Goal: Task Accomplishment & Management: Manage account settings

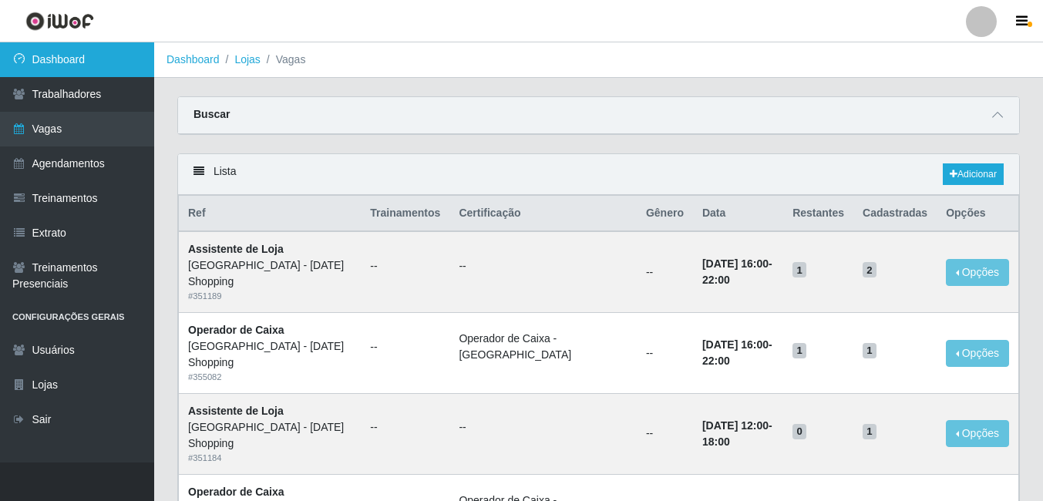
click at [64, 56] on link "Dashboard" at bounding box center [77, 59] width 154 height 35
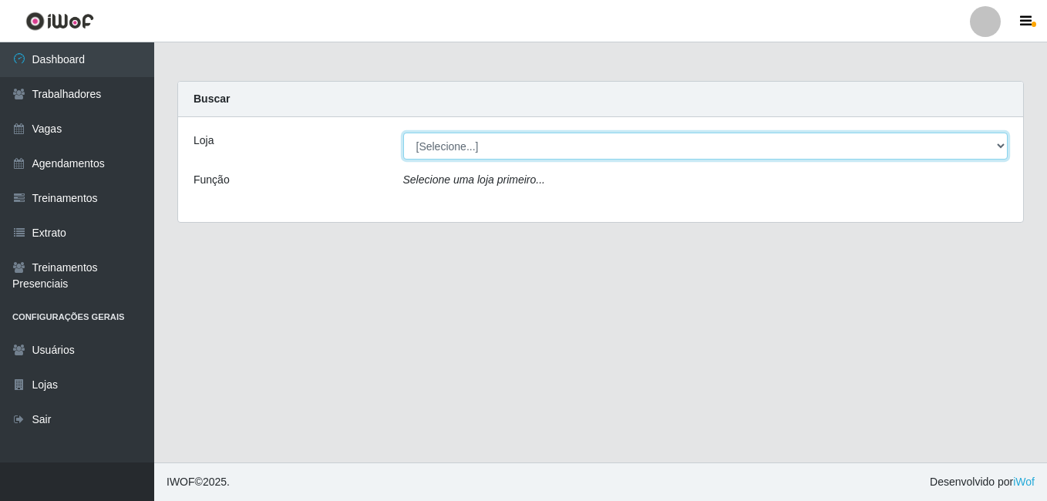
click at [1000, 141] on select "[Selecione...] [GEOGRAPHIC_DATA] - [DATE][GEOGRAPHIC_DATA]" at bounding box center [705, 146] width 605 height 27
select select "471"
click at [403, 133] on select "[Selecione...] [GEOGRAPHIC_DATA] - [DATE][GEOGRAPHIC_DATA]" at bounding box center [705, 146] width 605 height 27
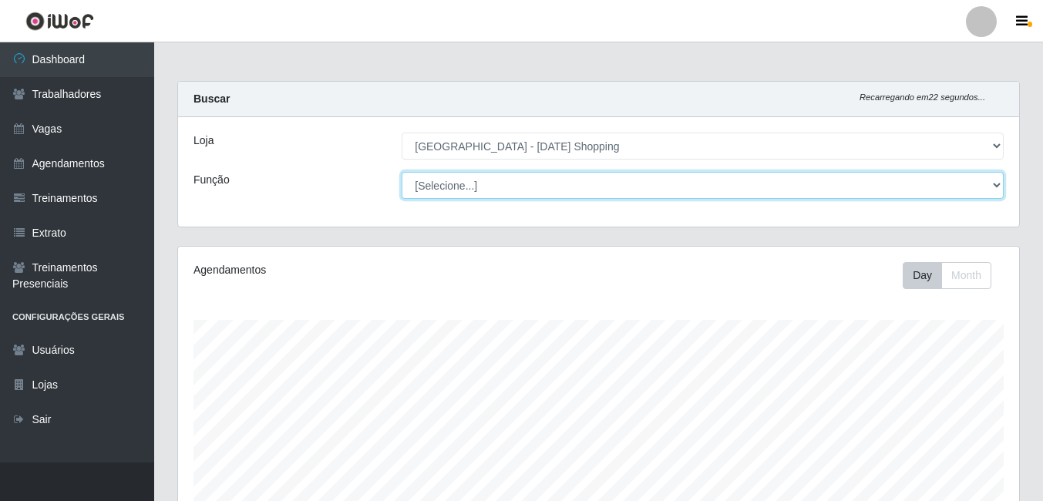
click at [1001, 187] on select "[Selecione...] ASG ASG + ASG ++ Assistente de [PERSON_NAME] Assistente de [PERS…" at bounding box center [703, 185] width 602 height 27
click at [402, 172] on select "[Selecione...] ASG ASG + ASG ++ Assistente de [PERSON_NAME] Assistente de [PERS…" at bounding box center [703, 185] width 602 height 27
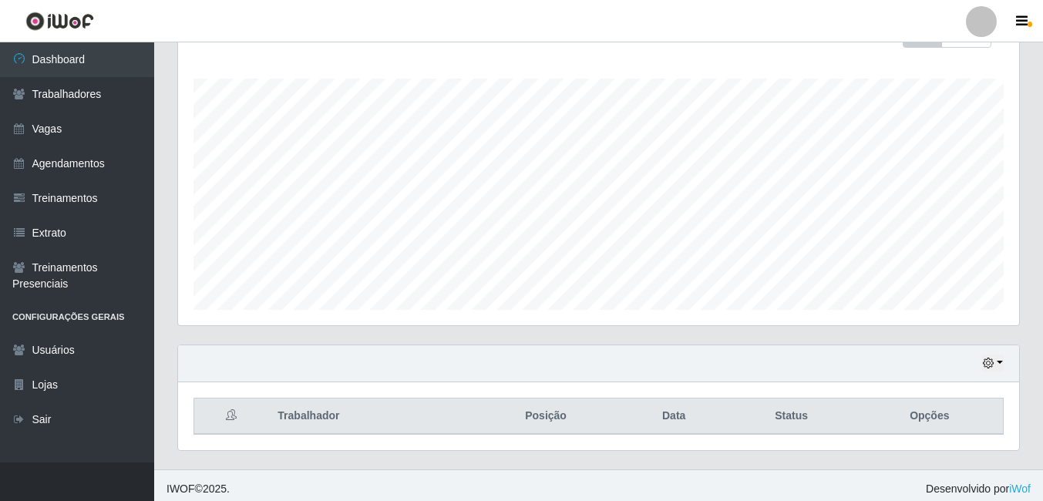
scroll to position [248, 0]
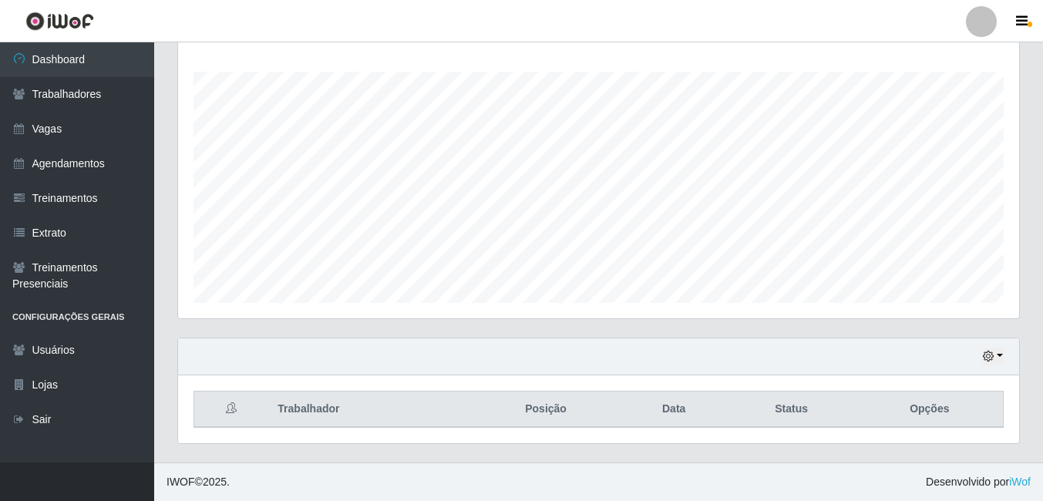
click at [291, 475] on footer "IWOF © 2025 . Desenvolvido por iWof" at bounding box center [598, 482] width 889 height 39
click at [998, 350] on button "button" at bounding box center [993, 357] width 22 height 18
click at [769, 341] on div "Hoje 1 dia 3 dias 1 Semana Não encerrados" at bounding box center [598, 356] width 841 height 37
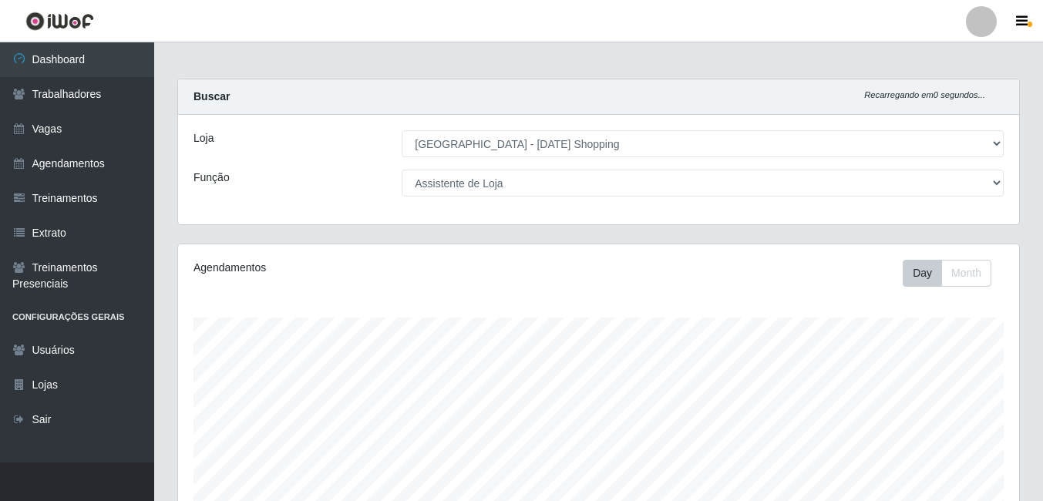
scroll to position [0, 0]
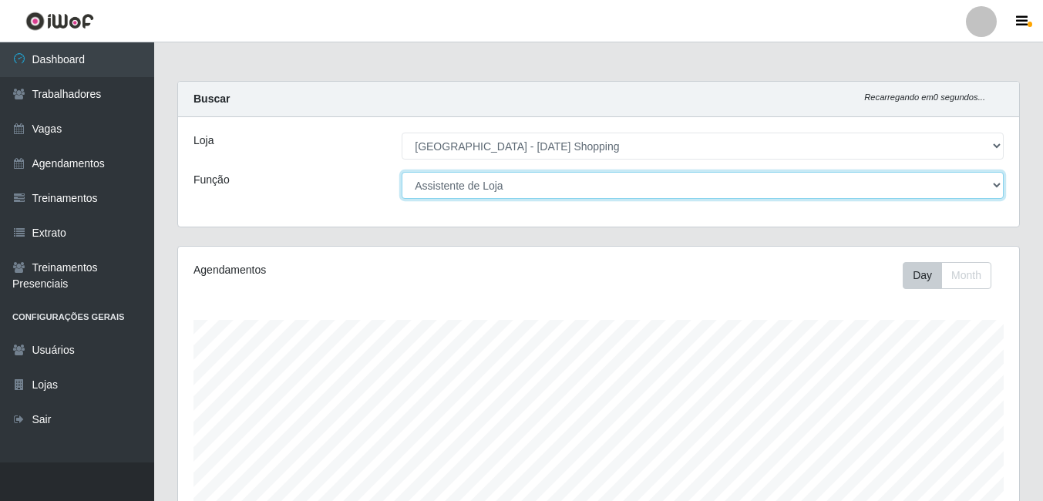
click at [998, 183] on select "[Selecione...] ASG ASG + ASG ++ Assistente de [PERSON_NAME] Assistente de [PERS…" at bounding box center [703, 185] width 602 height 27
select select "149"
click at [402, 172] on select "[Selecione...] ASG ASG + ASG ++ Assistente de [PERSON_NAME] Assistente de [PERS…" at bounding box center [703, 185] width 602 height 27
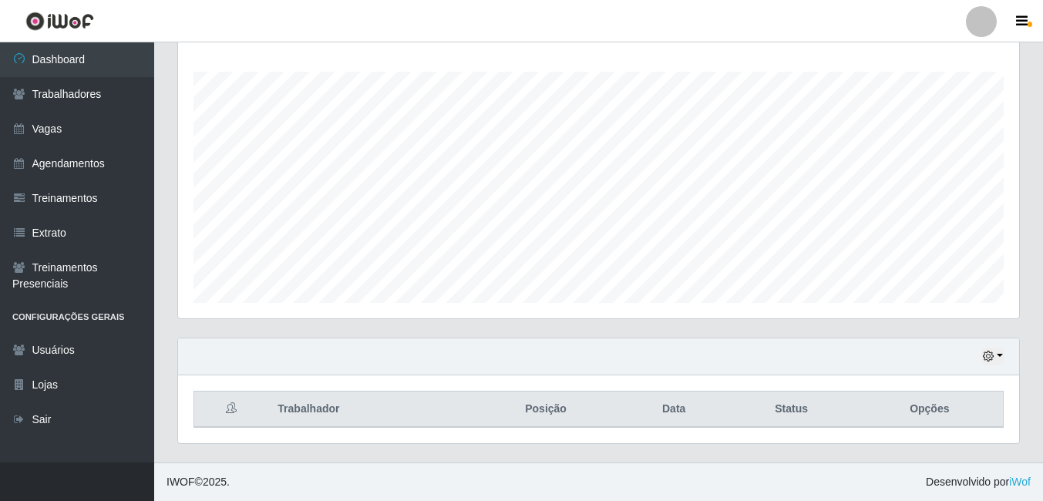
scroll to position [248, 0]
drag, startPoint x: 1041, startPoint y: 218, endPoint x: 1016, endPoint y: 241, distance: 33.3
click at [1041, 222] on div "Carregando... Buscar Recarregando em 21 segundos... Loja [Selecione...] [GEOGRA…" at bounding box center [598, 148] width 889 height 630
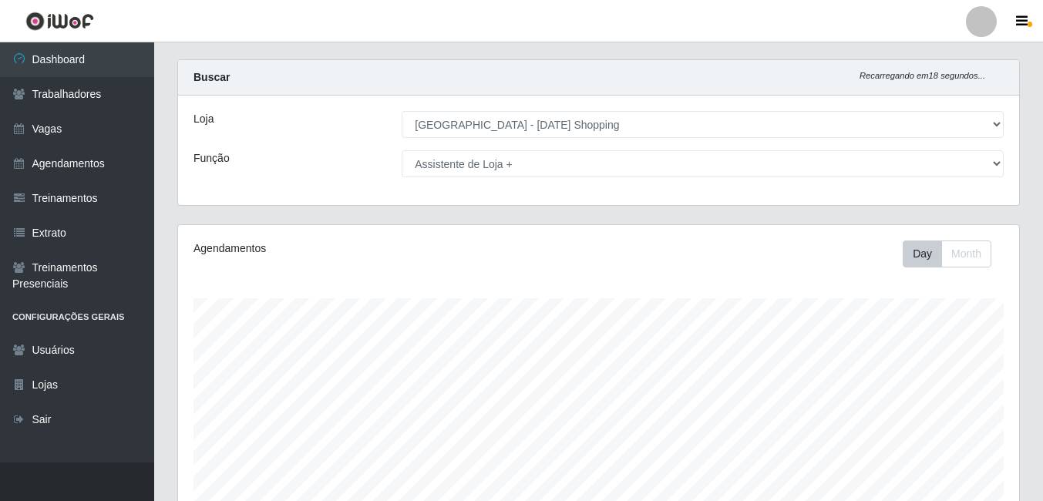
scroll to position [17, 0]
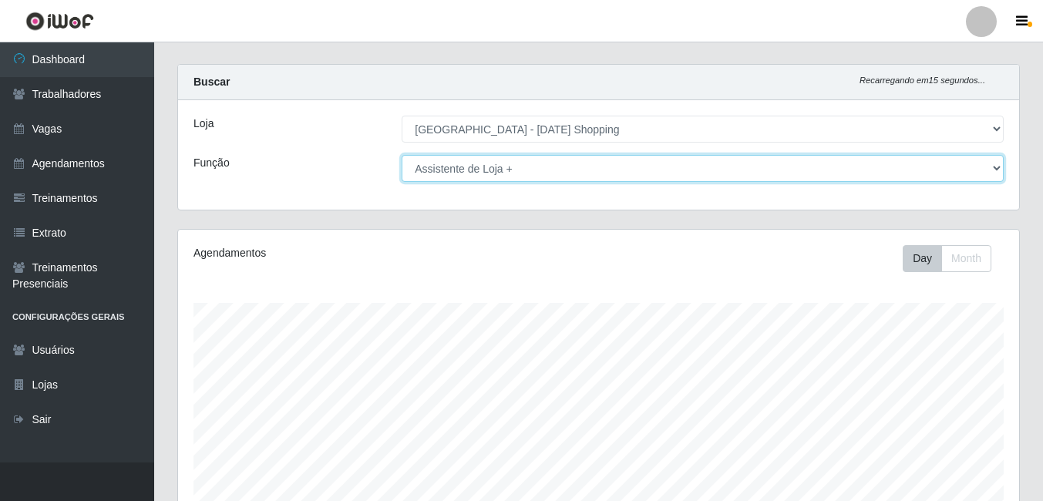
click at [999, 167] on select "[Selecione...] ASG ASG + ASG ++ Assistente de [PERSON_NAME] Assistente de [PERS…" at bounding box center [703, 168] width 602 height 27
click at [402, 155] on select "[Selecione...] ASG ASG + ASG ++ Assistente de [PERSON_NAME] Assistente de [PERS…" at bounding box center [703, 168] width 602 height 27
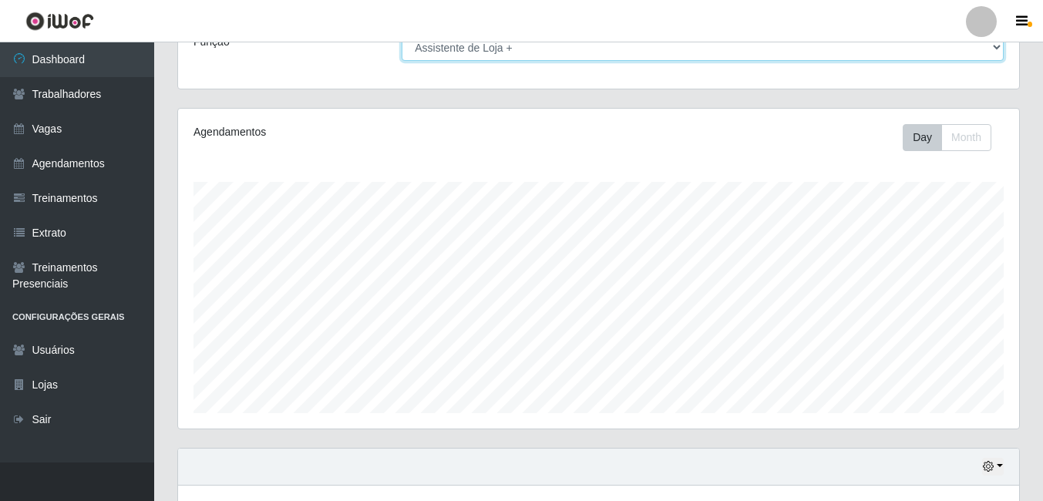
scroll to position [248, 0]
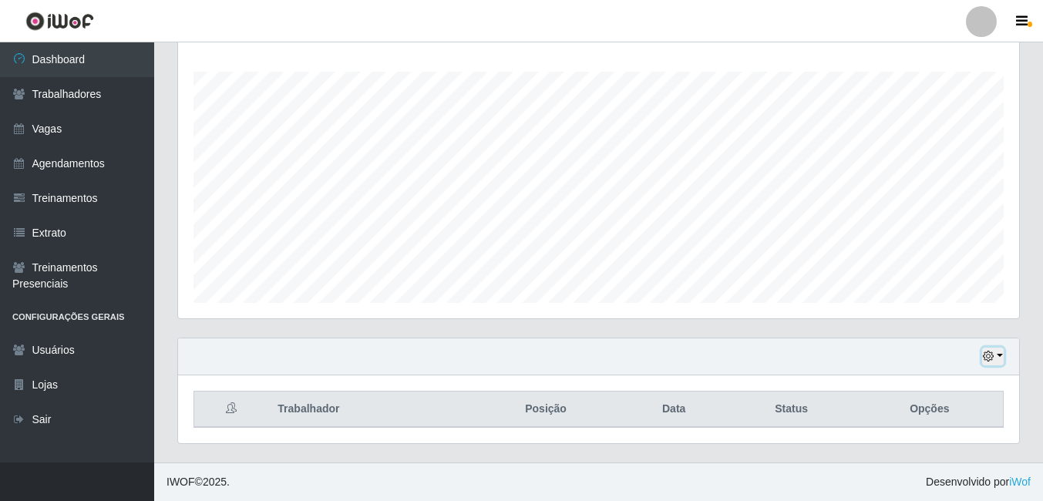
click at [997, 357] on button "button" at bounding box center [993, 357] width 22 height 18
click at [783, 364] on div "Hoje 1 dia 3 dias 1 Semana Não encerrados" at bounding box center [598, 356] width 841 height 37
click at [996, 349] on button "button" at bounding box center [993, 357] width 22 height 18
click at [518, 417] on th "Posição" at bounding box center [545, 410] width 150 height 36
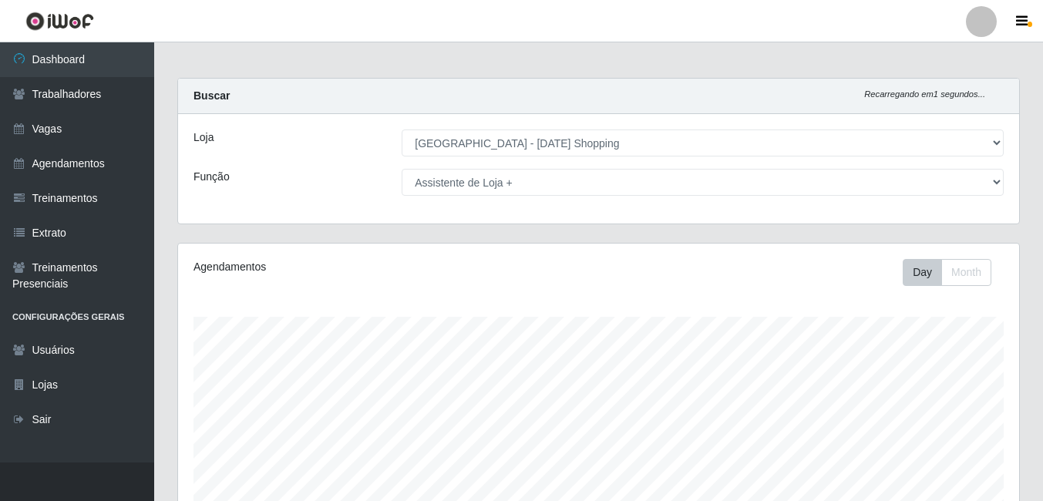
scroll to position [0, 0]
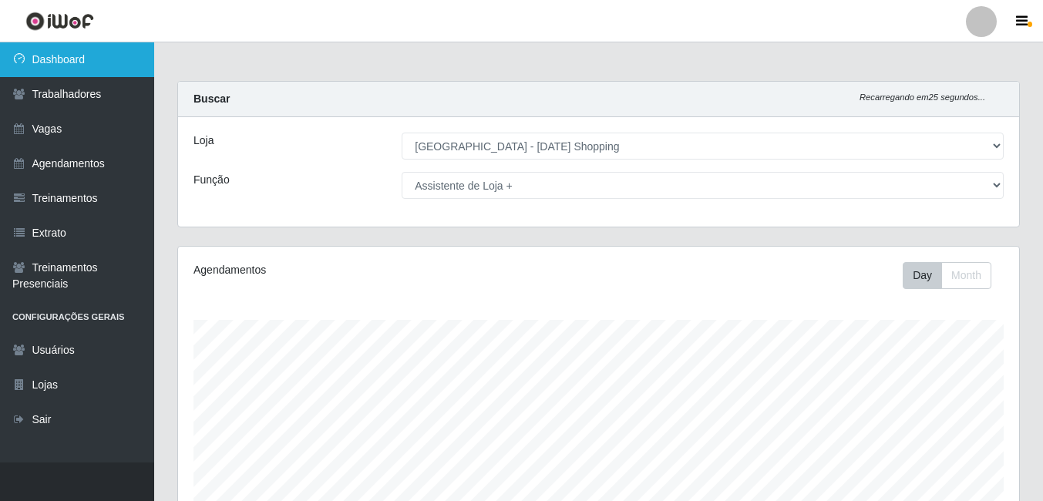
click at [63, 57] on link "Dashboard" at bounding box center [77, 59] width 154 height 35
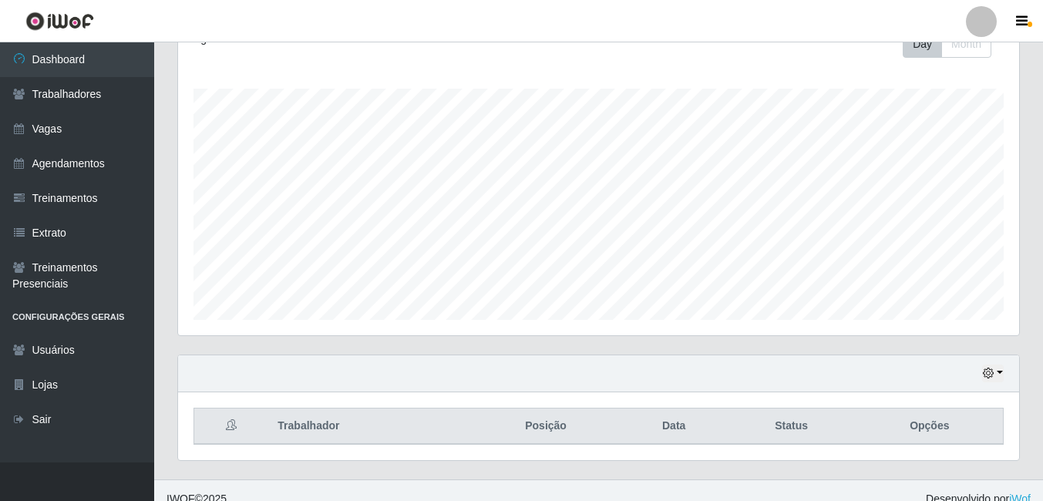
scroll to position [248, 0]
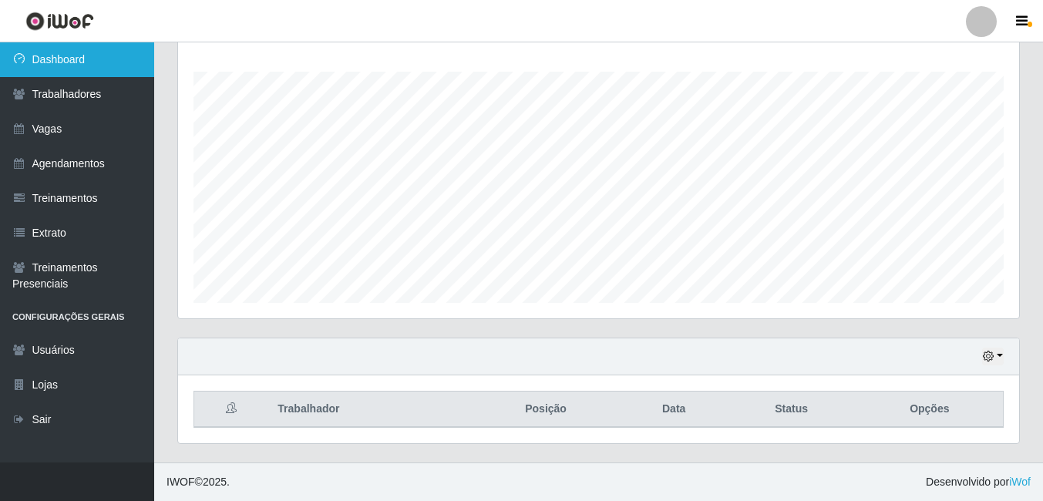
click at [60, 54] on link "Dashboard" at bounding box center [77, 59] width 154 height 35
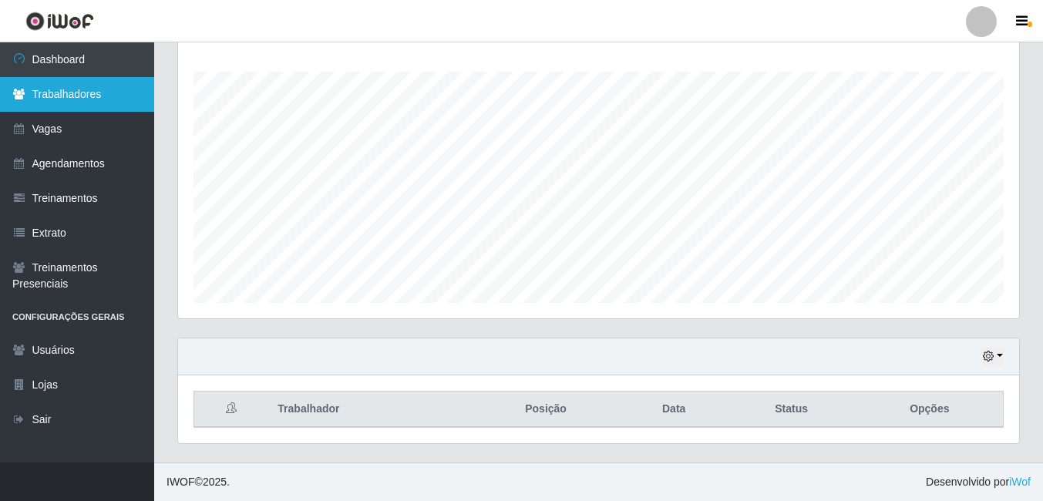
click at [69, 93] on link "Trabalhadores" at bounding box center [77, 94] width 154 height 35
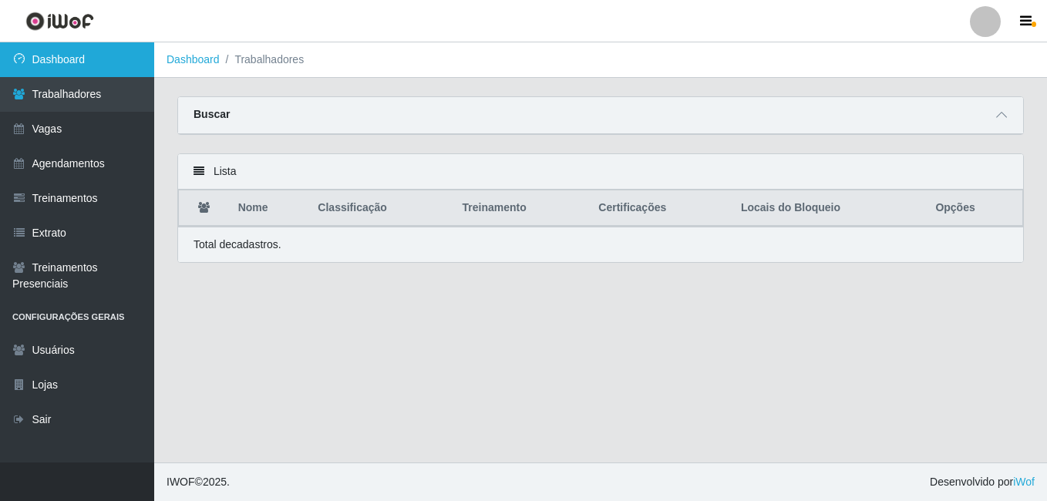
click at [87, 49] on link "Dashboard" at bounding box center [77, 59] width 154 height 35
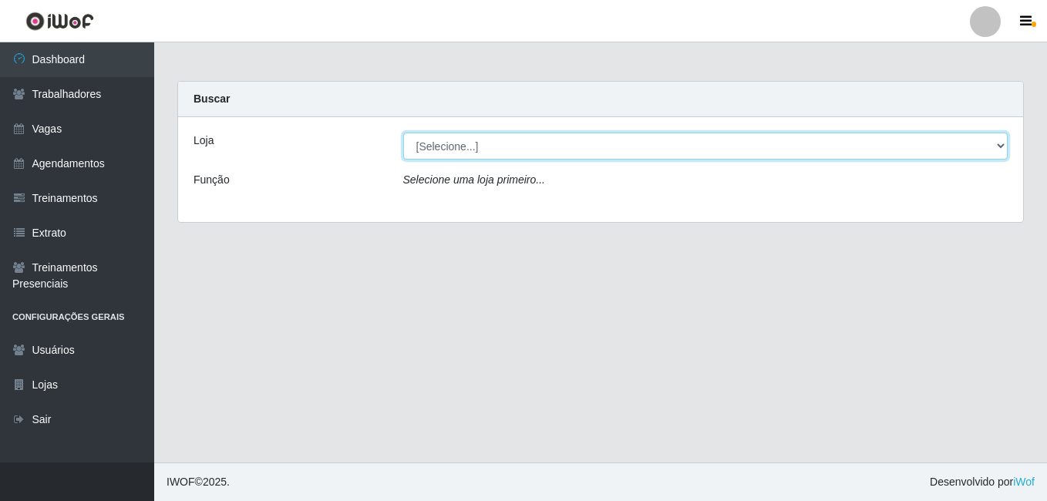
click at [1001, 146] on select "[Selecione...] [GEOGRAPHIC_DATA] - [DATE][GEOGRAPHIC_DATA]" at bounding box center [705, 146] width 605 height 27
select select "471"
click at [403, 133] on select "[Selecione...] [GEOGRAPHIC_DATA] - [DATE][GEOGRAPHIC_DATA]" at bounding box center [705, 146] width 605 height 27
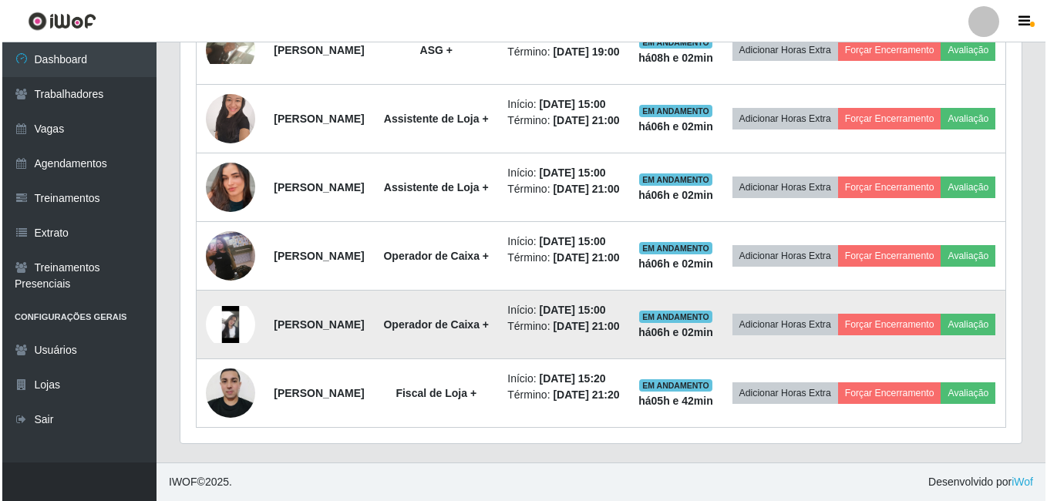
scroll to position [540, 0]
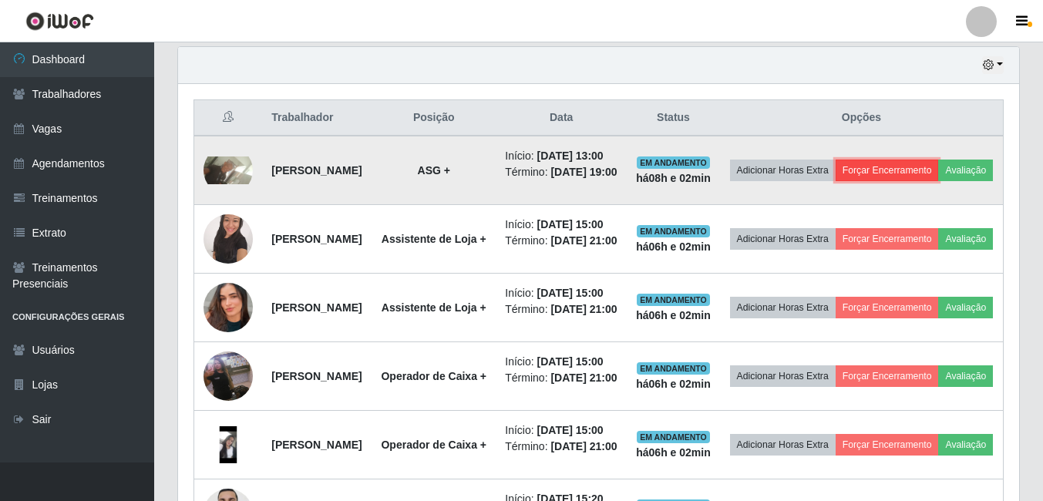
click at [930, 173] on button "Forçar Encerramento" at bounding box center [887, 171] width 103 height 22
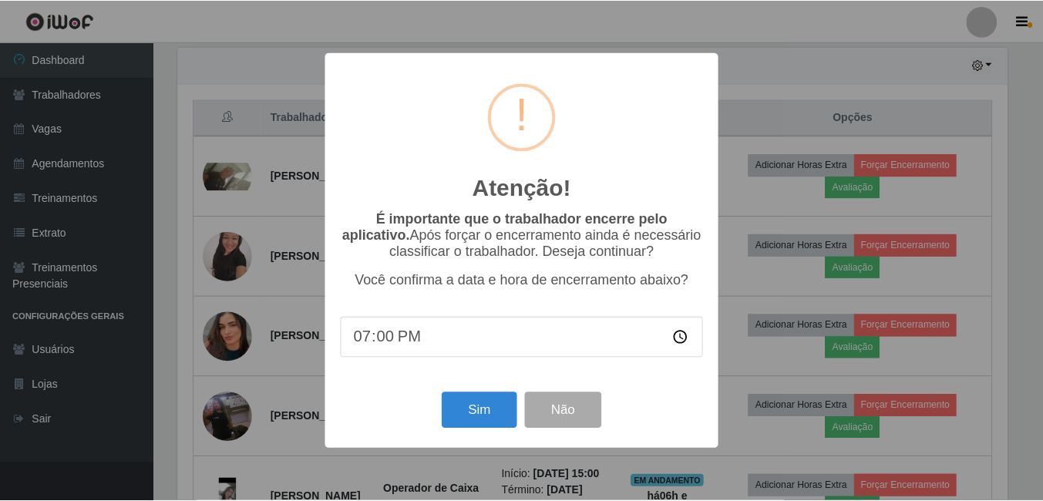
scroll to position [441, 0]
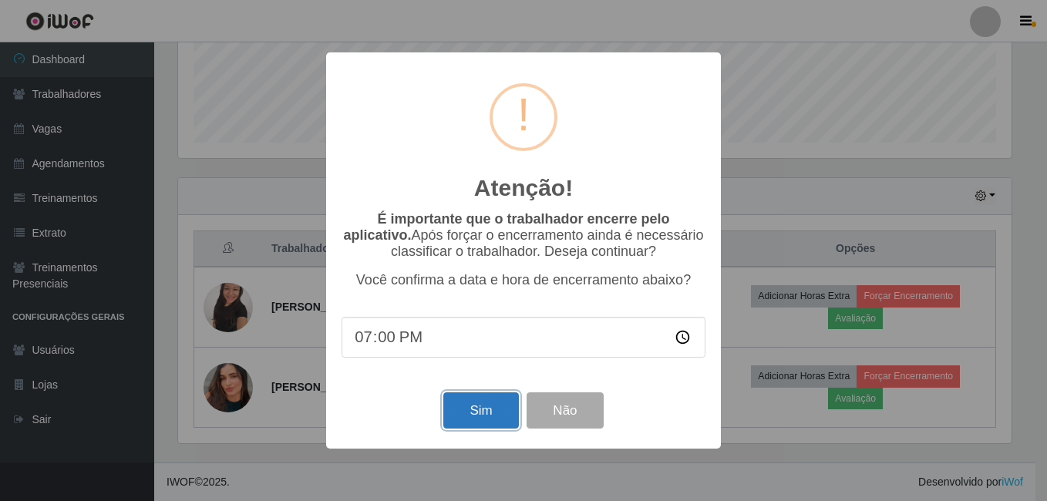
click at [466, 415] on button "Sim" at bounding box center [480, 410] width 75 height 36
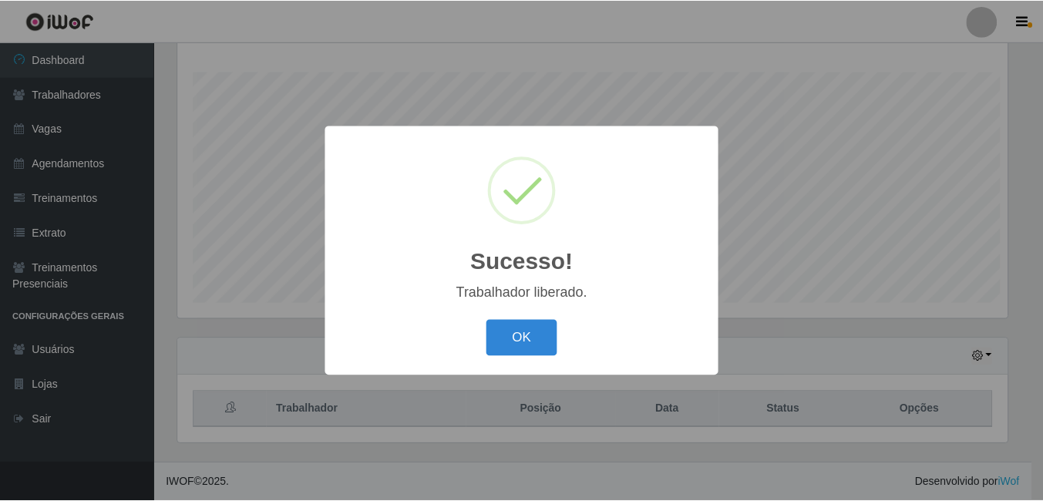
scroll to position [320, 833]
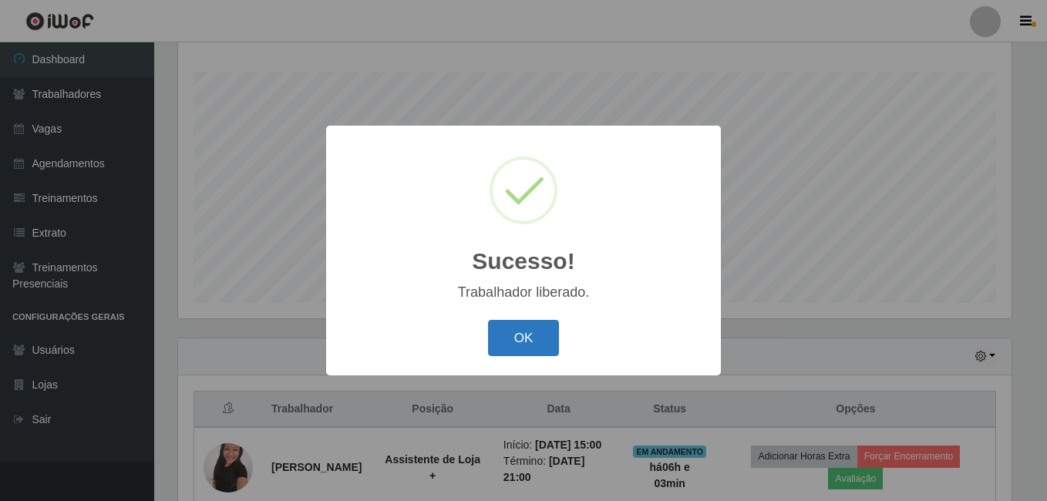
click at [526, 341] on button "OK" at bounding box center [524, 338] width 72 height 36
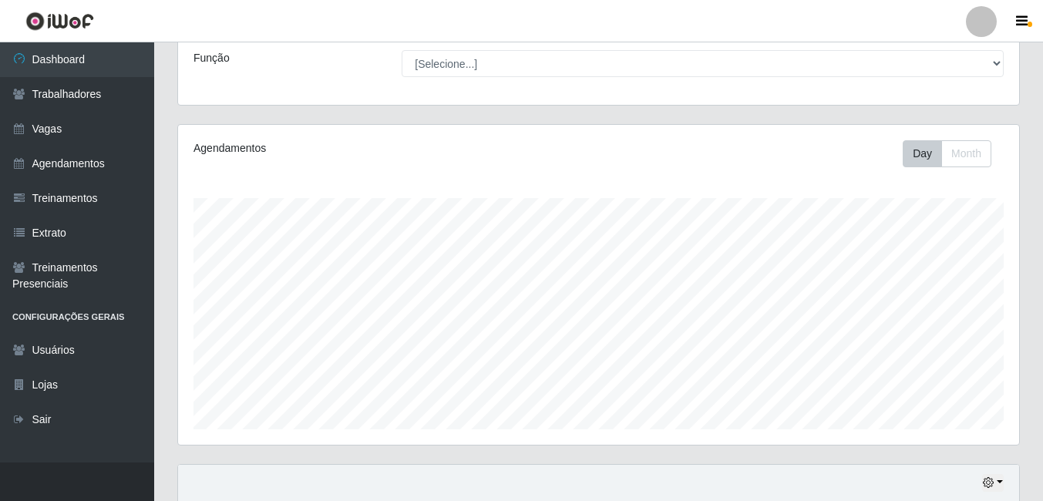
scroll to position [248, 0]
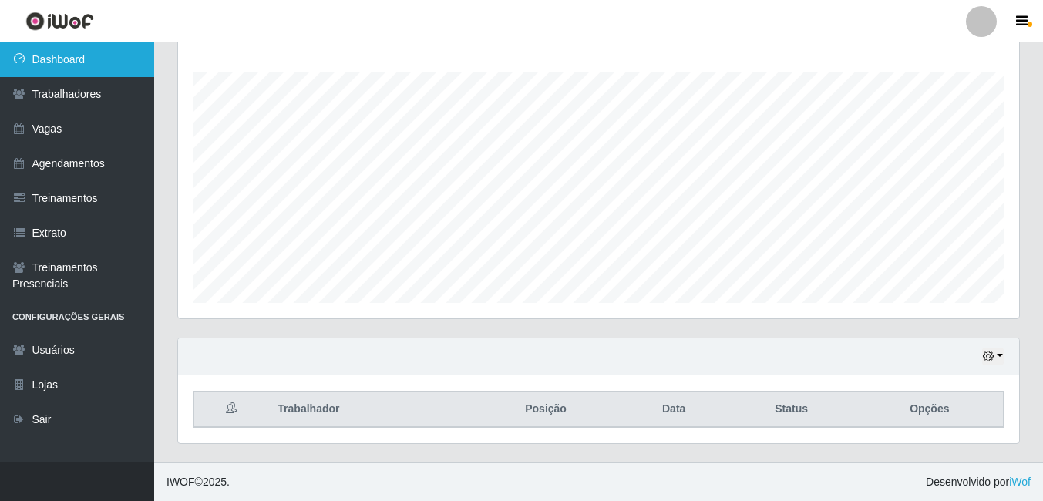
click at [81, 49] on link "Dashboard" at bounding box center [77, 59] width 154 height 35
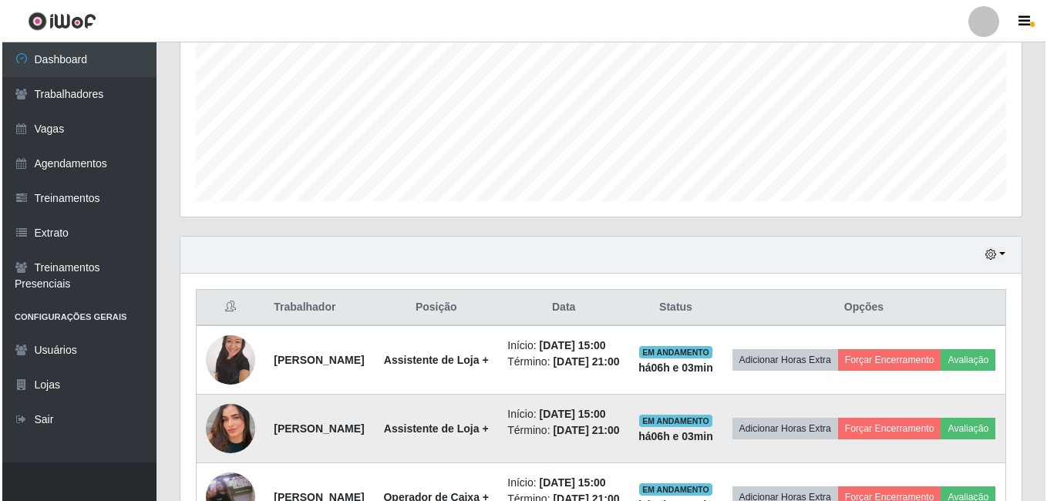
scroll to position [479, 0]
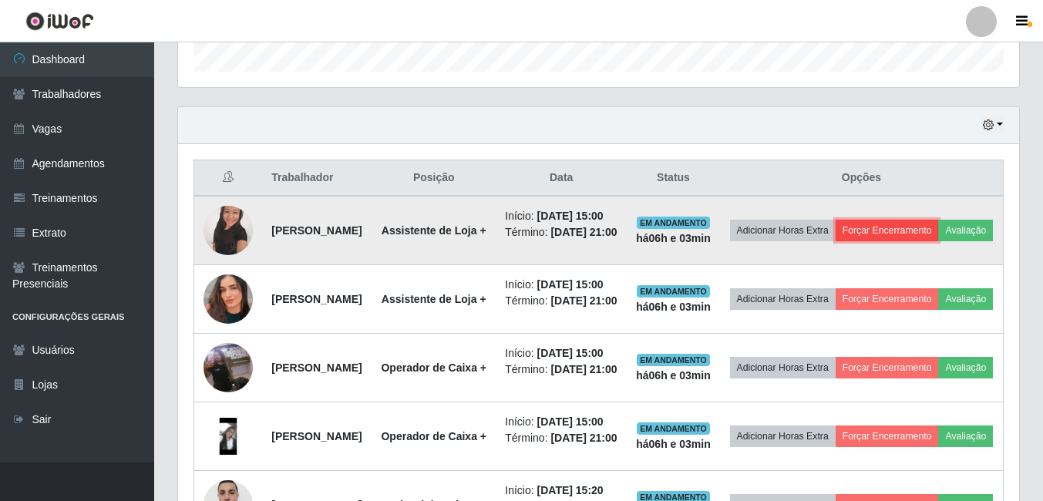
click at [934, 236] on button "Forçar Encerramento" at bounding box center [887, 231] width 103 height 22
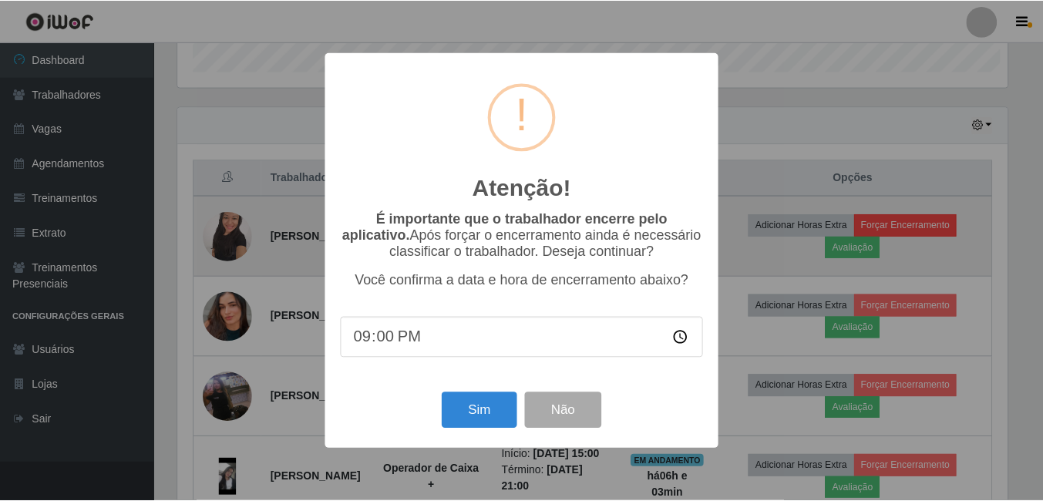
scroll to position [320, 833]
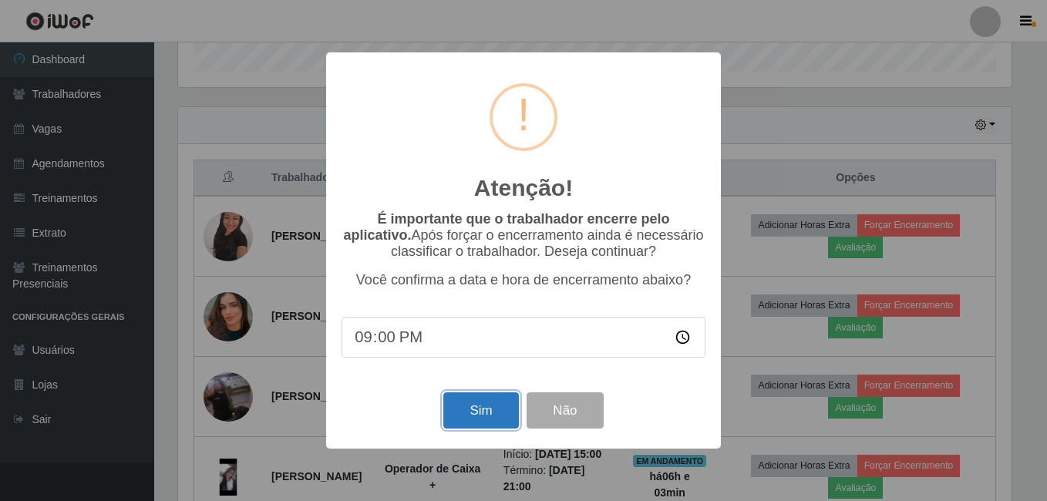
click at [486, 415] on button "Sim" at bounding box center [480, 410] width 75 height 36
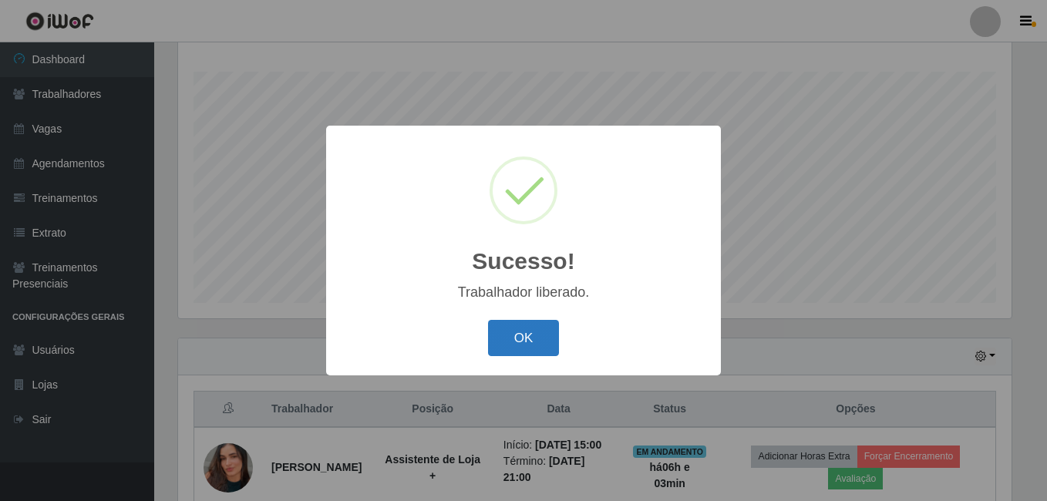
click at [553, 339] on button "OK" at bounding box center [524, 338] width 72 height 36
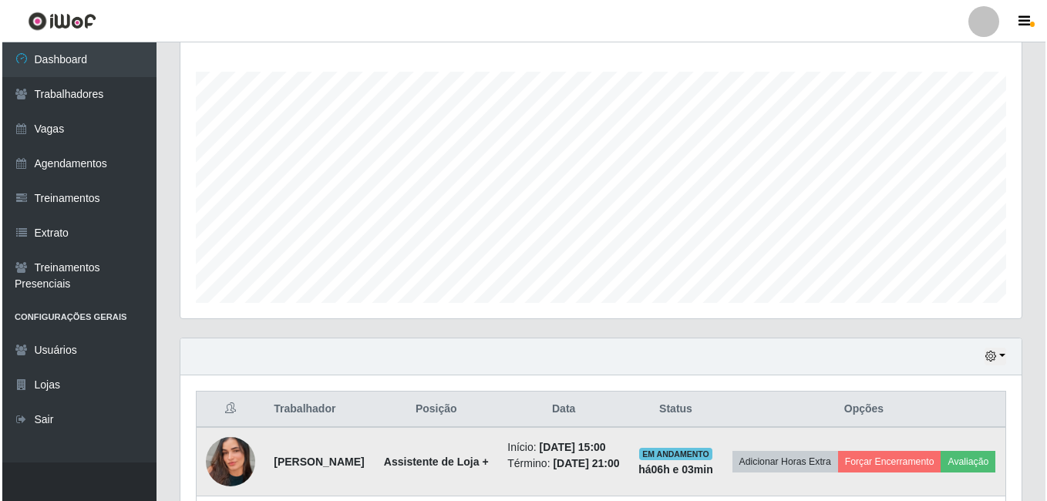
scroll to position [0, 0]
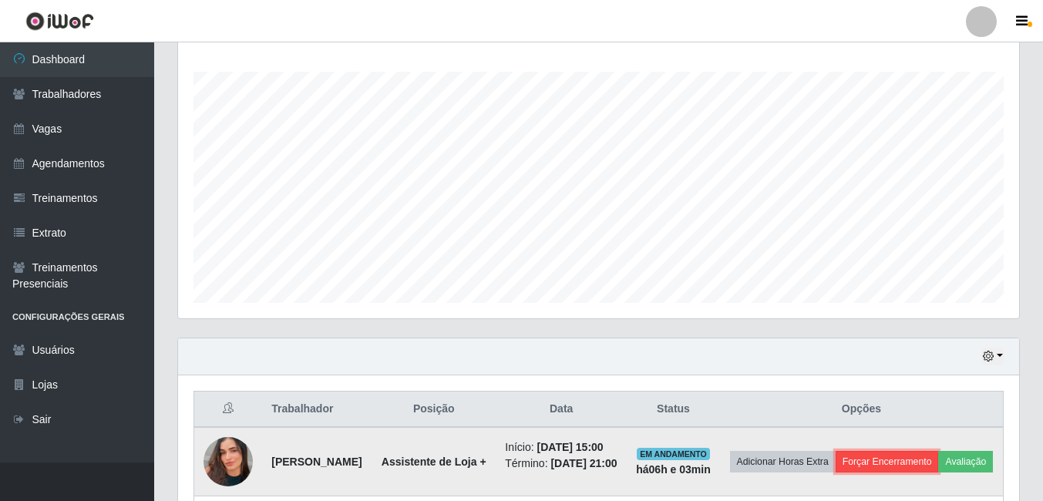
click at [906, 464] on button "Forçar Encerramento" at bounding box center [887, 462] width 103 height 22
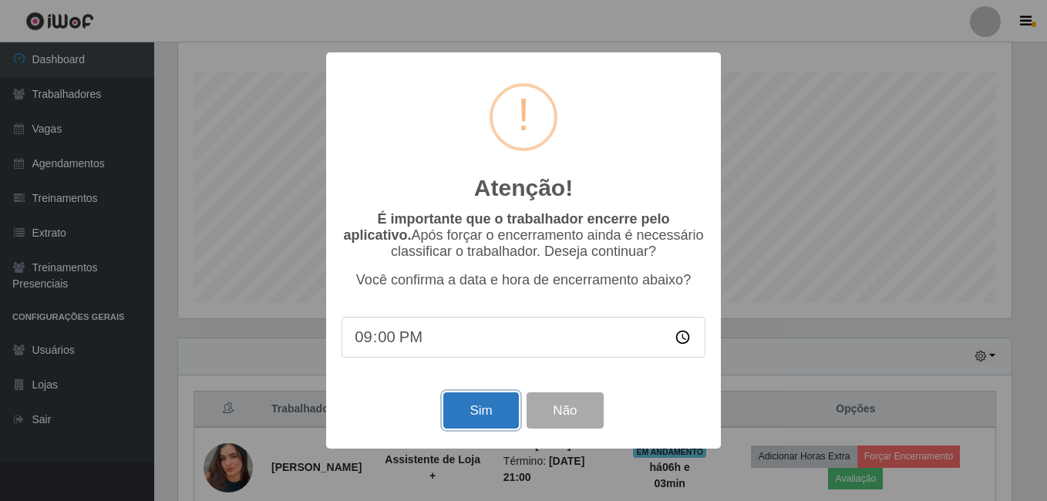
click at [479, 408] on button "Sim" at bounding box center [480, 410] width 75 height 36
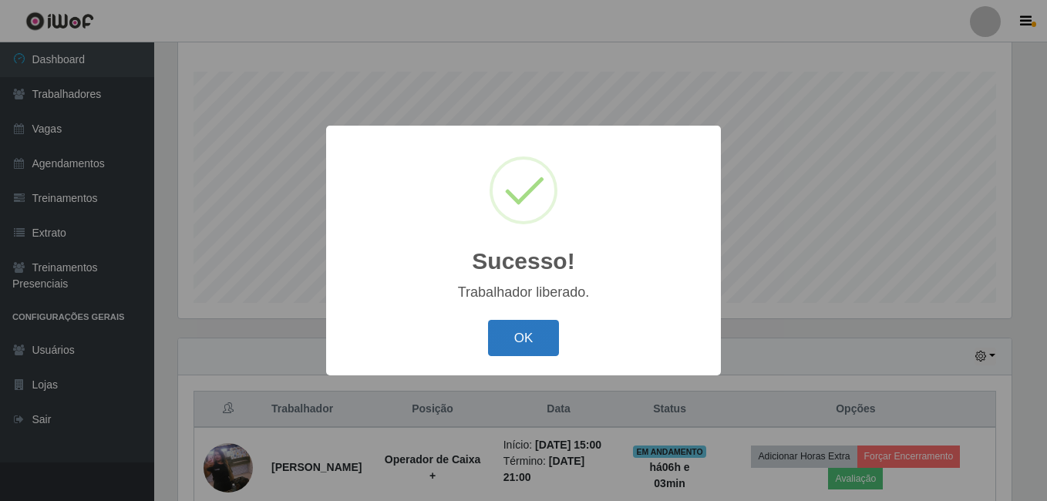
click at [526, 338] on button "OK" at bounding box center [524, 338] width 72 height 36
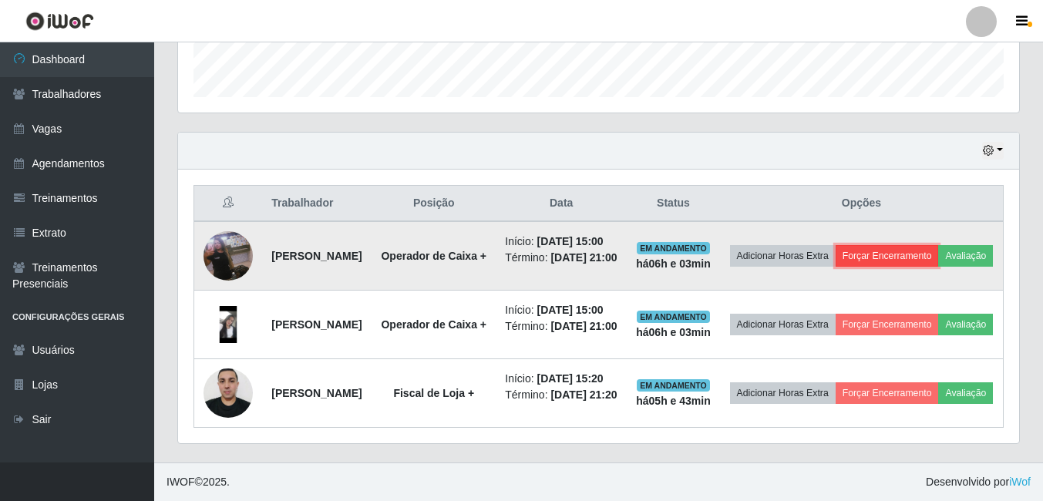
click at [932, 245] on button "Forçar Encerramento" at bounding box center [887, 256] width 103 height 22
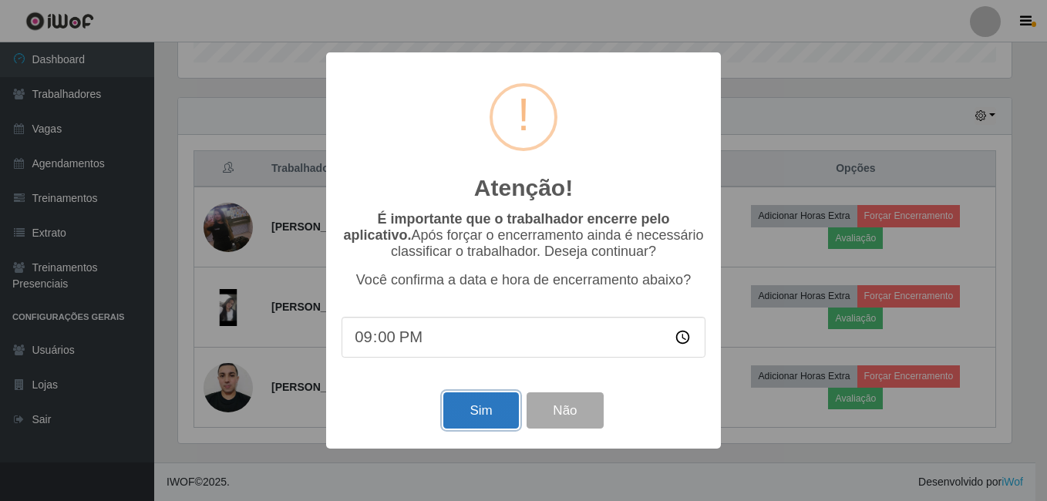
click at [451, 413] on button "Sim" at bounding box center [480, 410] width 75 height 36
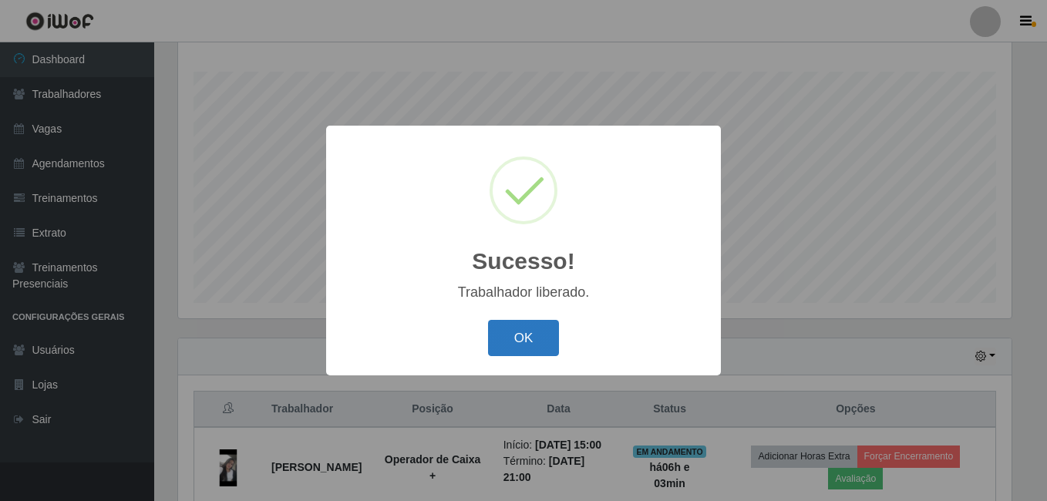
click at [502, 329] on button "OK" at bounding box center [524, 338] width 72 height 36
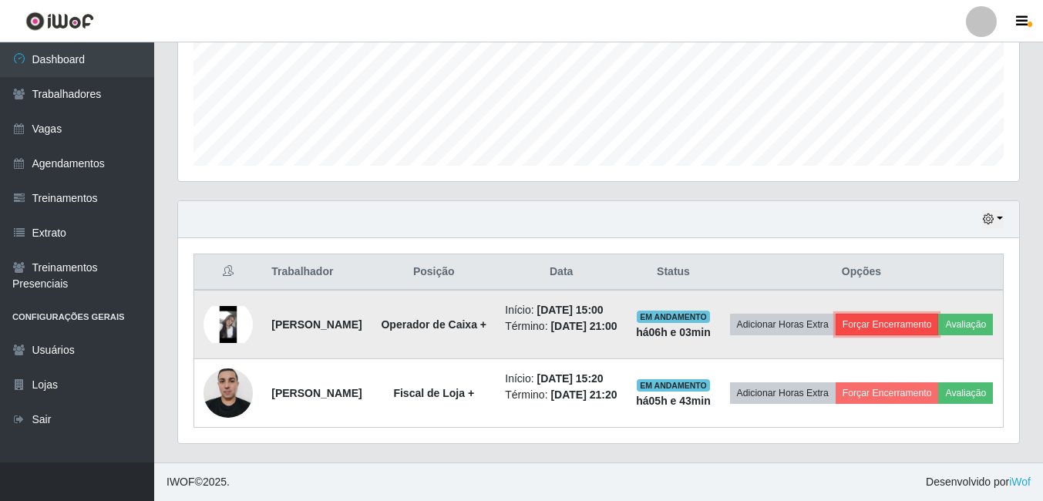
click at [939, 314] on button "Forçar Encerramento" at bounding box center [887, 325] width 103 height 22
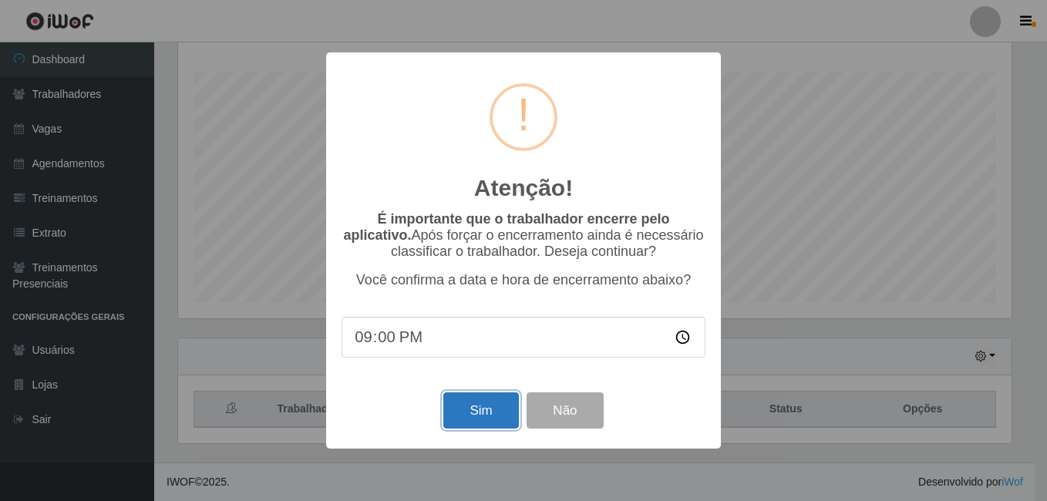
click at [482, 415] on button "Sim" at bounding box center [480, 410] width 75 height 36
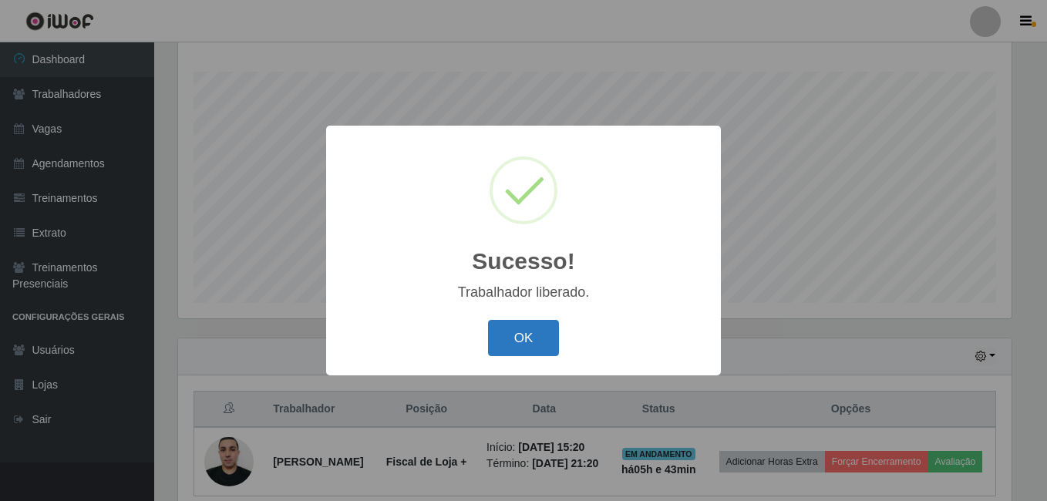
click at [540, 334] on button "OK" at bounding box center [524, 338] width 72 height 36
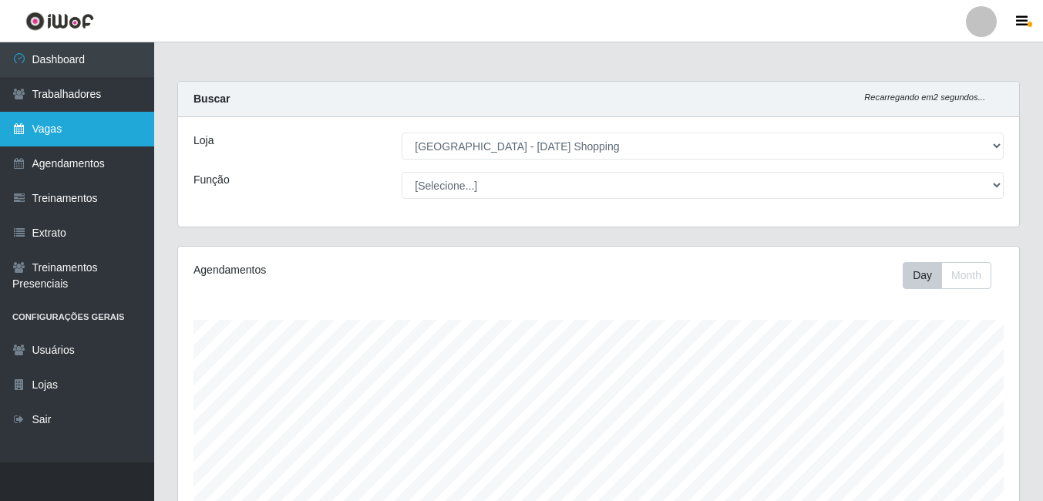
click at [82, 139] on link "Vagas" at bounding box center [77, 129] width 154 height 35
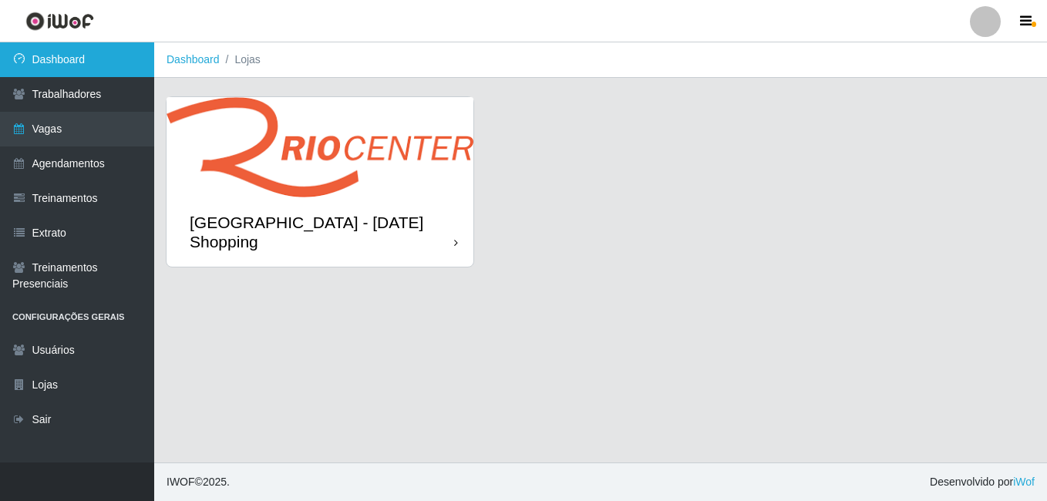
click at [78, 63] on link "Dashboard" at bounding box center [77, 59] width 154 height 35
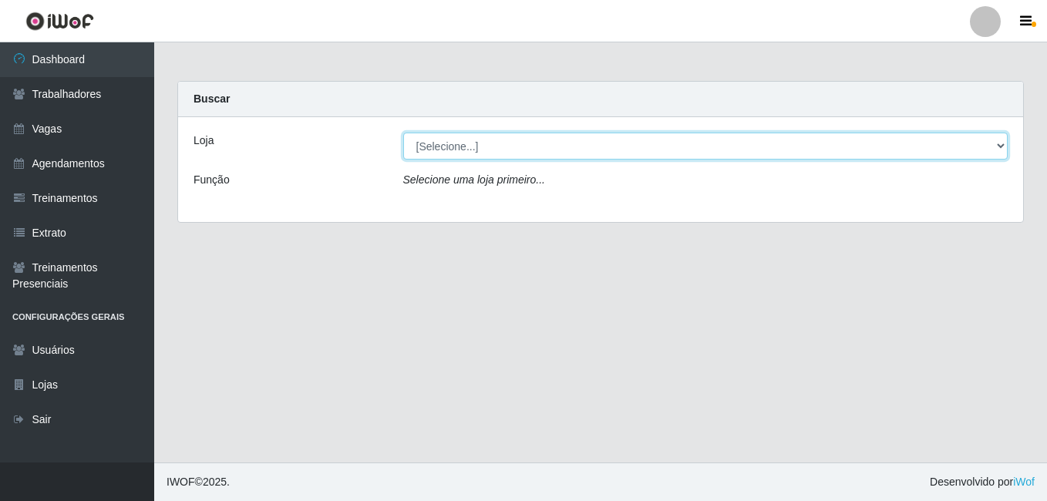
click at [457, 144] on select "[Selecione...] [GEOGRAPHIC_DATA] - [DATE][GEOGRAPHIC_DATA]" at bounding box center [705, 146] width 605 height 27
select select "471"
click at [403, 133] on select "[Selecione...] [GEOGRAPHIC_DATA] - [DATE][GEOGRAPHIC_DATA]" at bounding box center [705, 146] width 605 height 27
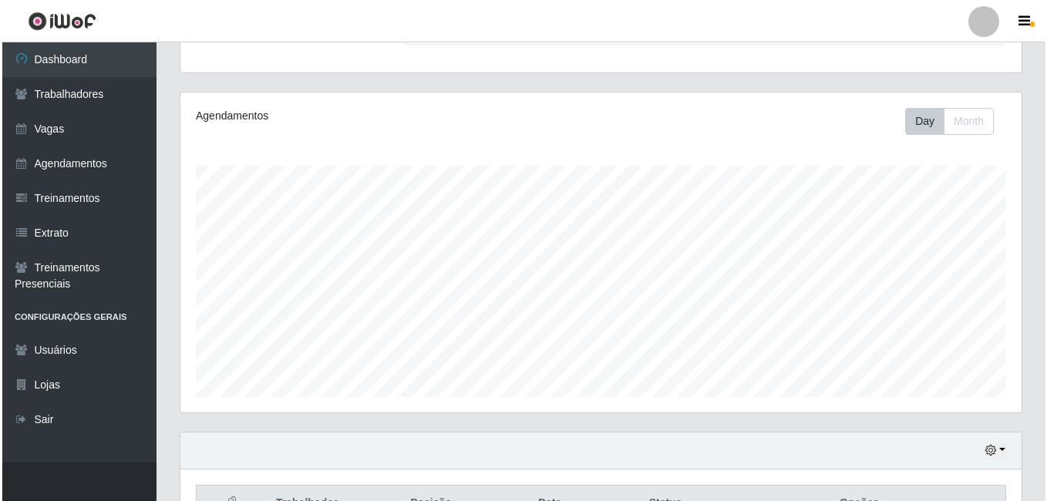
scroll to position [328, 0]
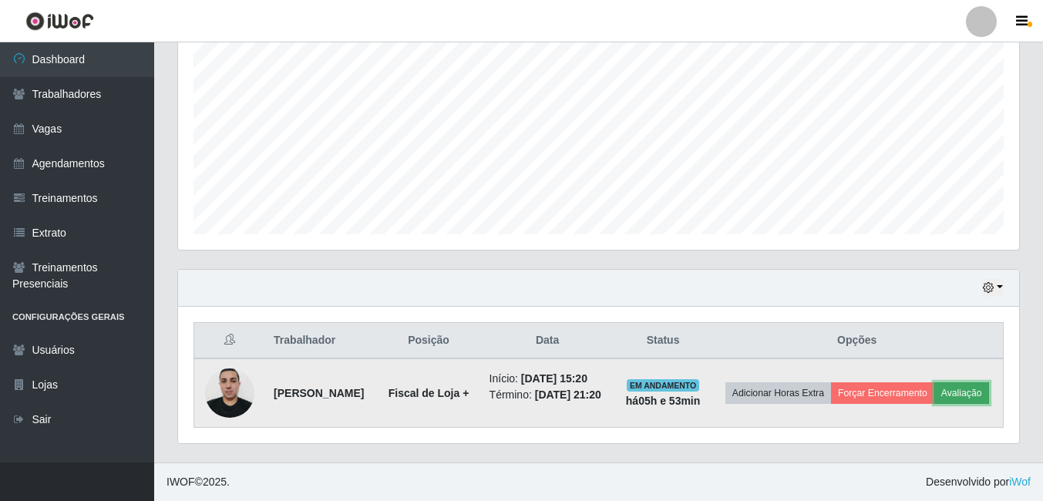
click at [934, 400] on button "Avaliação" at bounding box center [961, 393] width 55 height 22
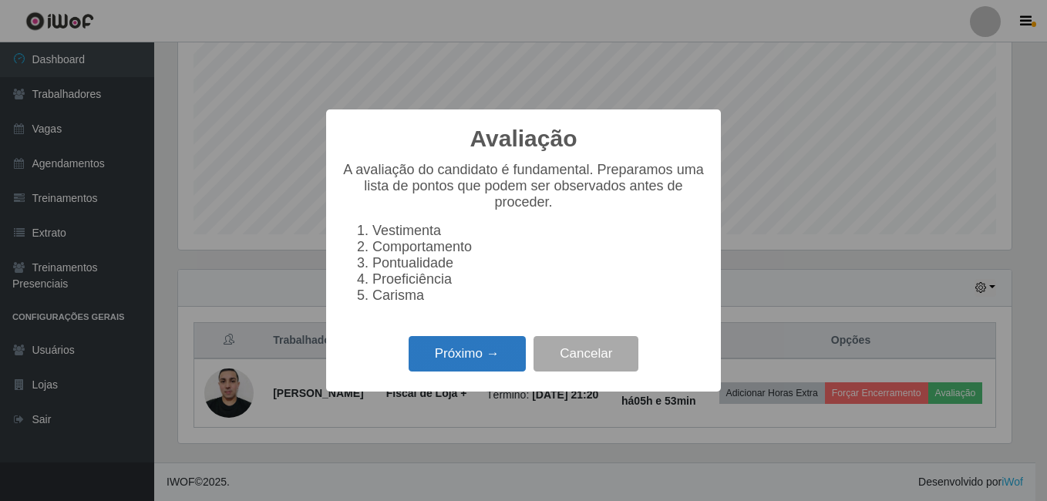
click at [479, 358] on button "Próximo →" at bounding box center [467, 354] width 117 height 36
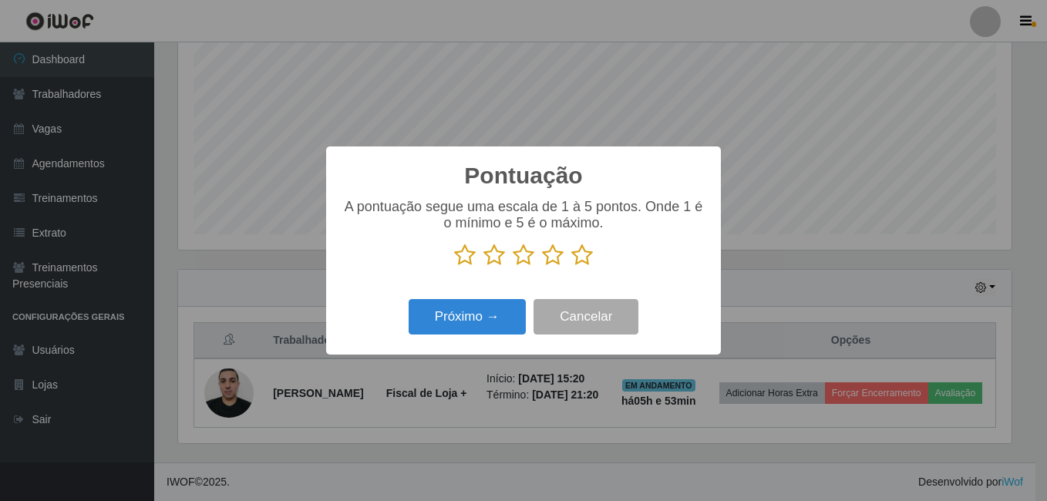
click at [584, 257] on icon at bounding box center [582, 255] width 22 height 23
click at [571, 267] on input "radio" at bounding box center [571, 267] width 0 height 0
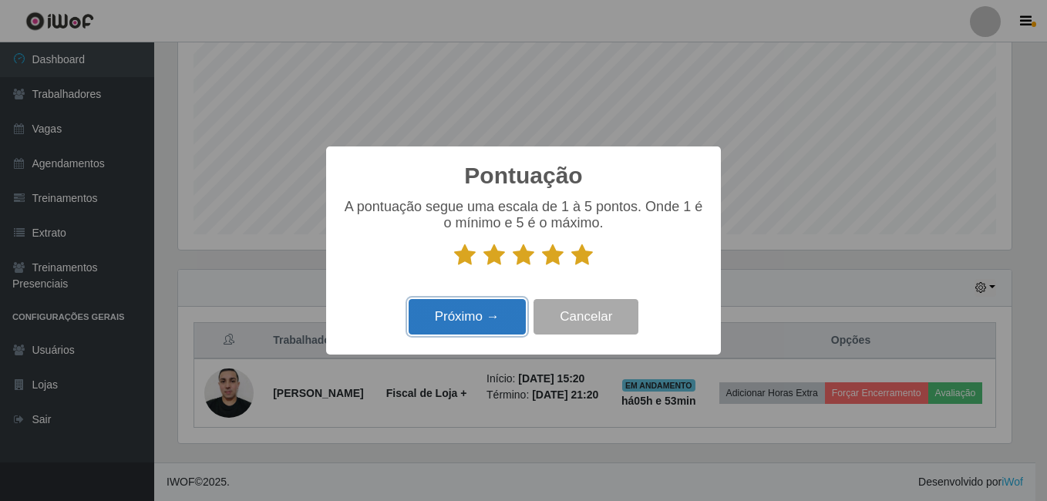
click at [452, 327] on button "Próximo →" at bounding box center [467, 317] width 117 height 36
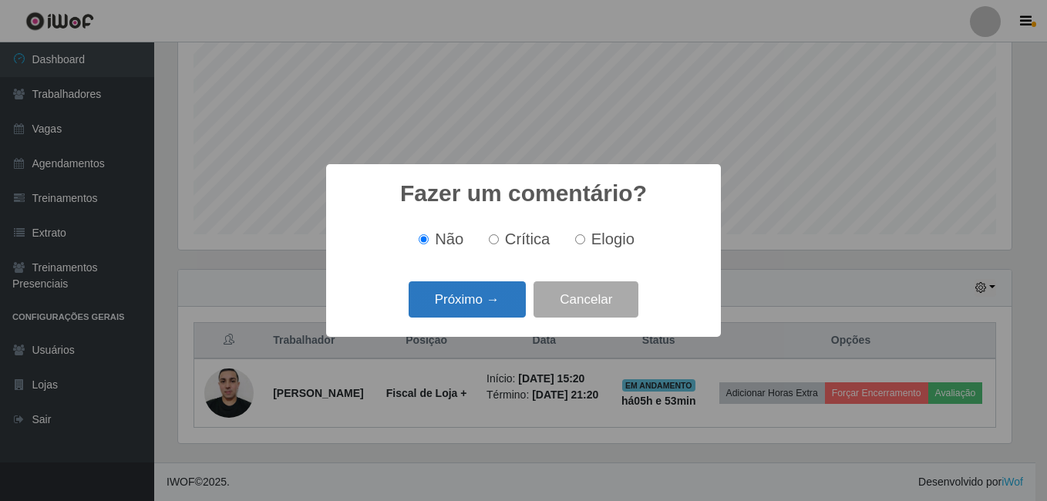
click at [484, 291] on button "Próximo →" at bounding box center [467, 299] width 117 height 36
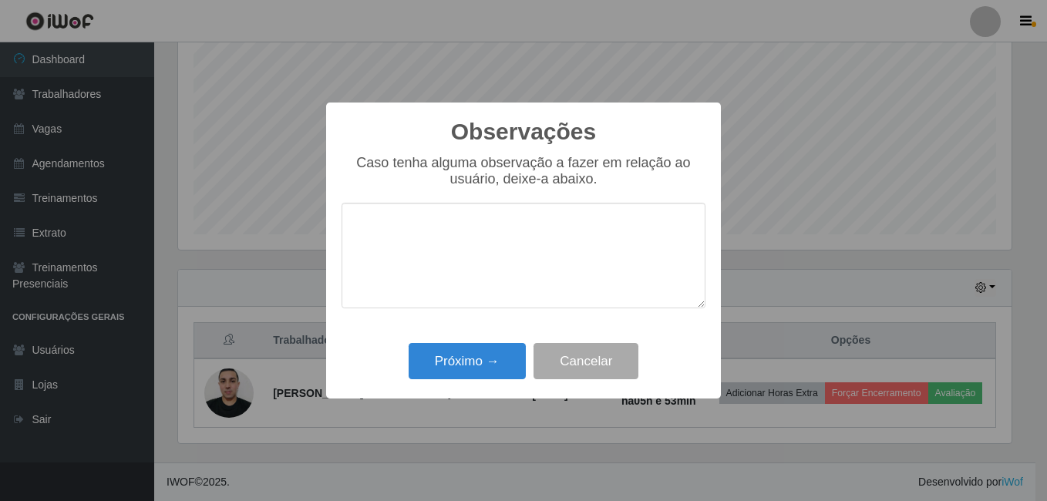
click at [480, 389] on div "Observações × Caso tenha alguma observação a fazer em relação ao usuário, deixe…" at bounding box center [523, 251] width 395 height 297
click at [500, 352] on button "Próximo →" at bounding box center [467, 361] width 117 height 36
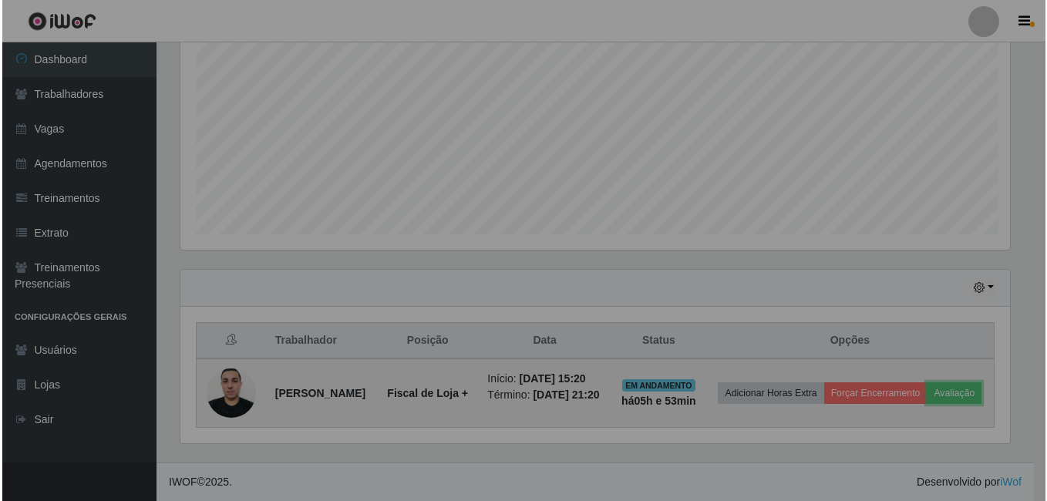
scroll to position [320, 841]
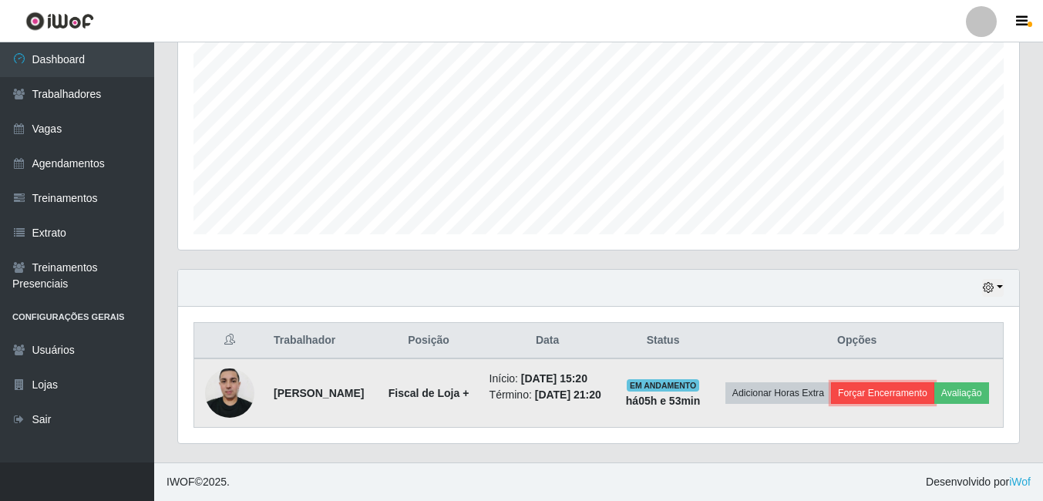
click at [913, 382] on button "Forçar Encerramento" at bounding box center [882, 393] width 103 height 22
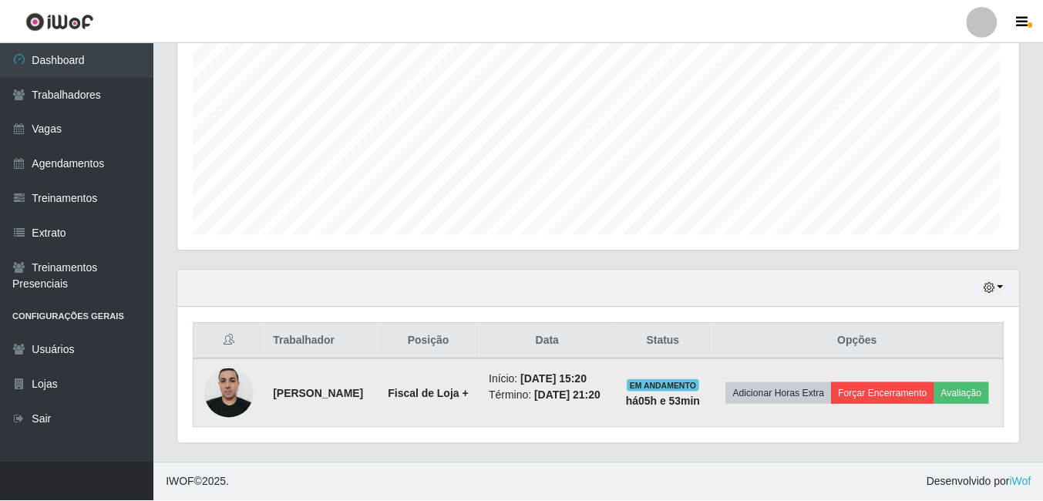
scroll to position [320, 833]
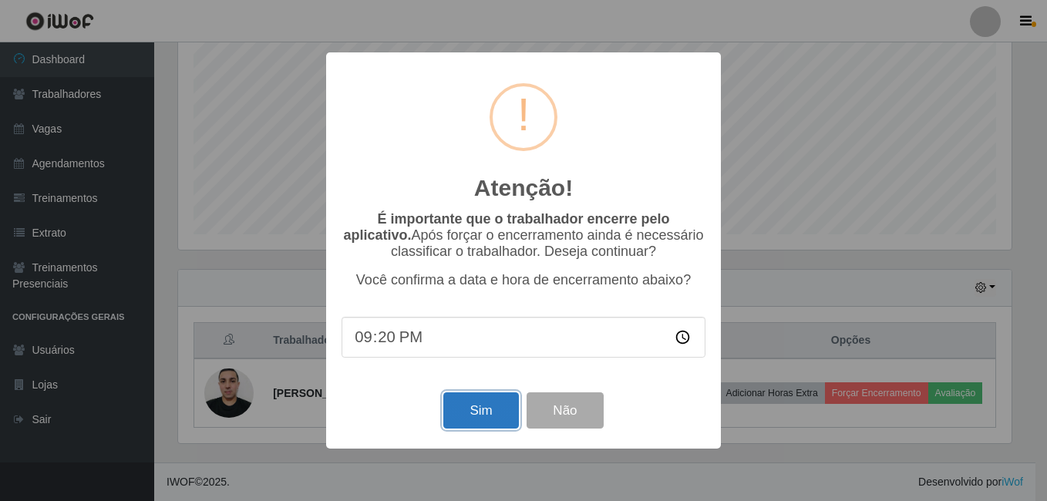
click at [469, 421] on button "Sim" at bounding box center [480, 410] width 75 height 36
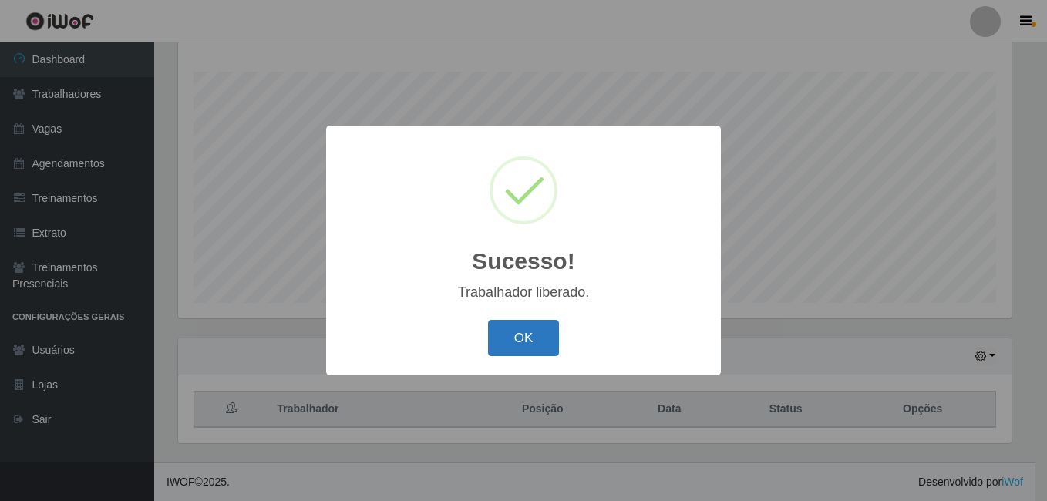
click at [531, 339] on button "OK" at bounding box center [524, 338] width 72 height 36
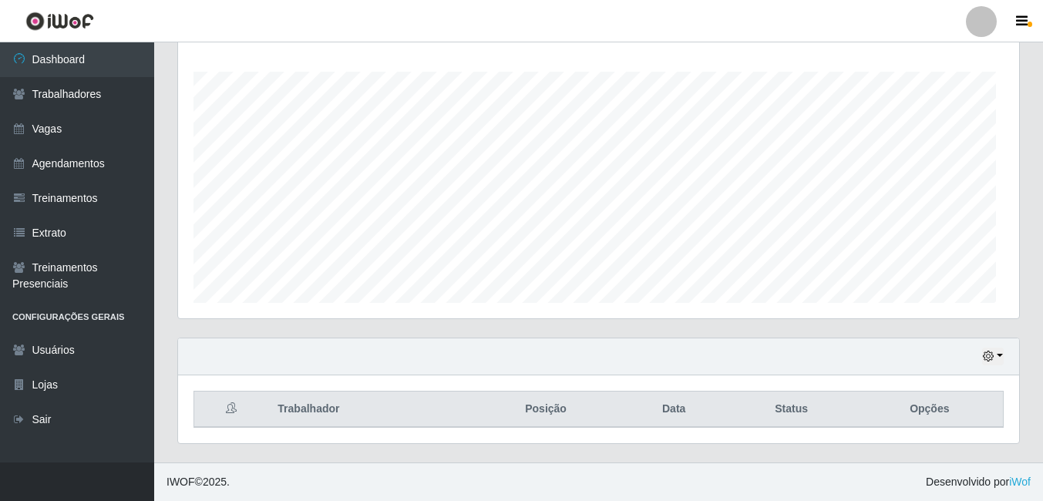
scroll to position [320, 841]
